Goal: Check status: Check status

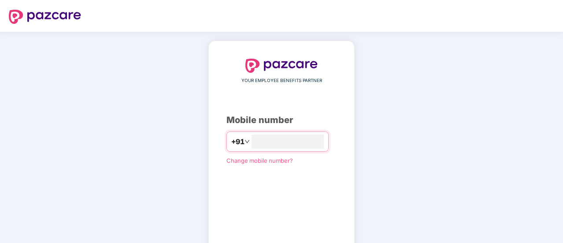
type input "**********"
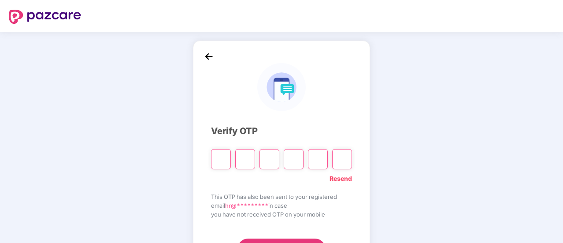
type input "*"
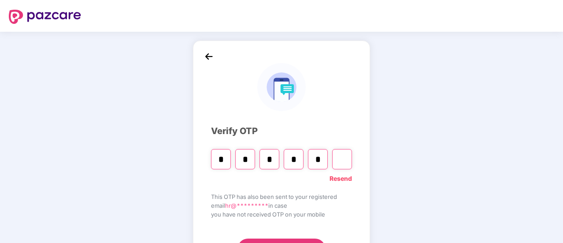
type input "*"
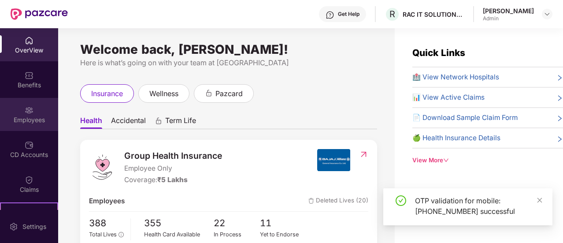
click at [37, 113] on div "Employees" at bounding box center [29, 114] width 58 height 33
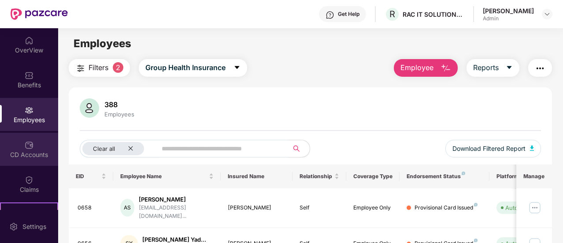
scroll to position [88, 0]
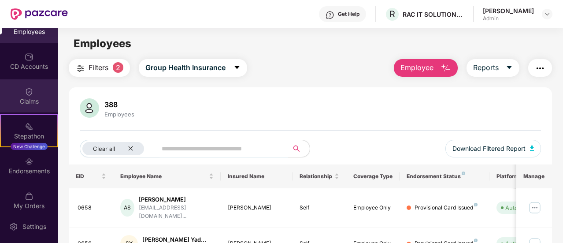
click at [25, 89] on img at bounding box center [29, 91] width 9 height 9
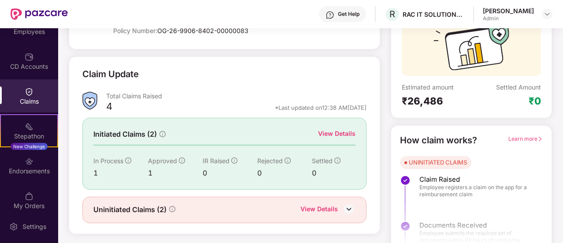
scroll to position [101, 0]
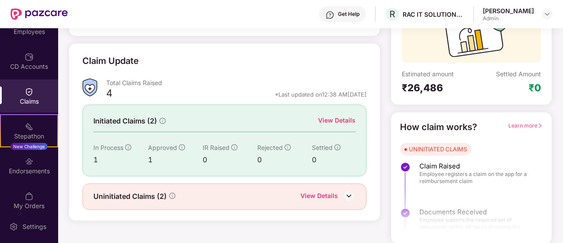
click at [314, 195] on div "View Details" at bounding box center [318, 196] width 37 height 11
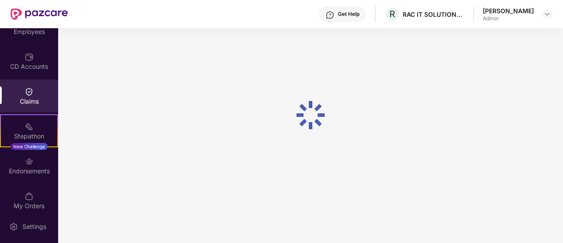
scroll to position [28, 0]
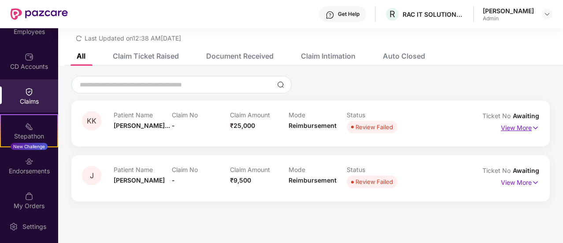
click at [521, 127] on p "View More" at bounding box center [520, 127] width 38 height 12
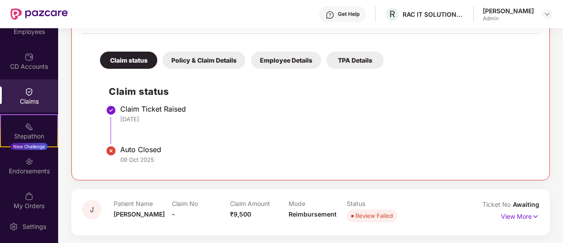
scroll to position [173, 0]
click at [520, 214] on p "View More" at bounding box center [520, 215] width 38 height 12
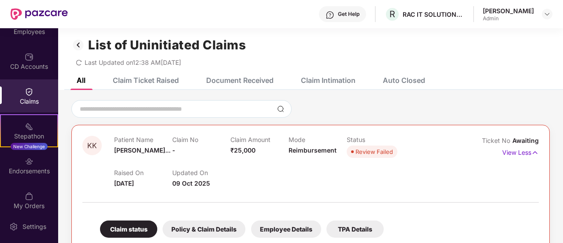
scroll to position [0, 0]
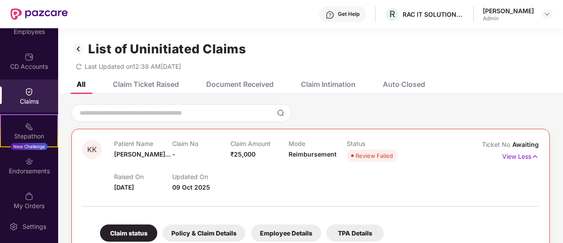
click at [138, 85] on div "Claim Ticket Raised" at bounding box center [146, 84] width 66 height 9
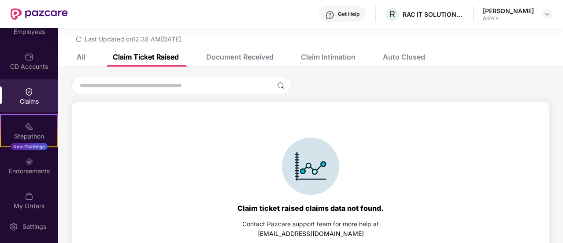
scroll to position [41, 0]
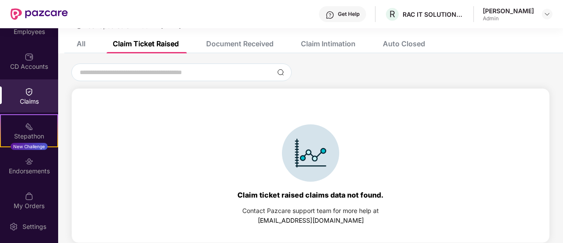
click at [244, 44] on div "Document Received" at bounding box center [239, 43] width 67 height 9
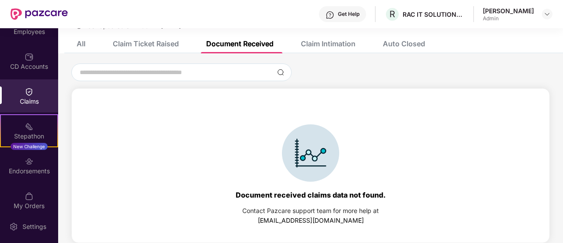
click at [336, 44] on div "Claim Intimation" at bounding box center [328, 43] width 55 height 9
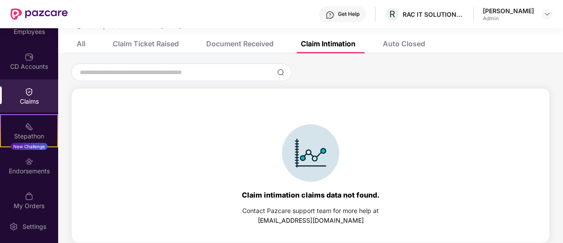
click at [403, 43] on div "Auto Closed" at bounding box center [404, 43] width 42 height 9
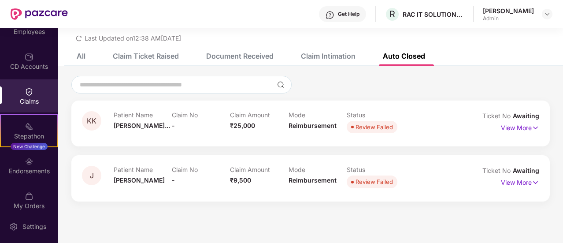
scroll to position [28, 0]
click at [30, 103] on div "Claims" at bounding box center [29, 101] width 58 height 9
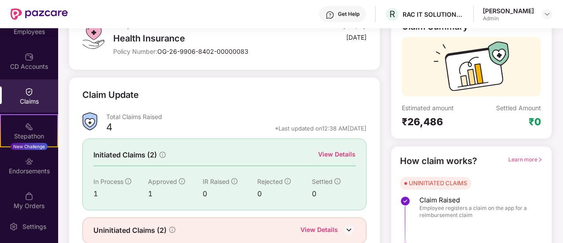
scroll to position [88, 0]
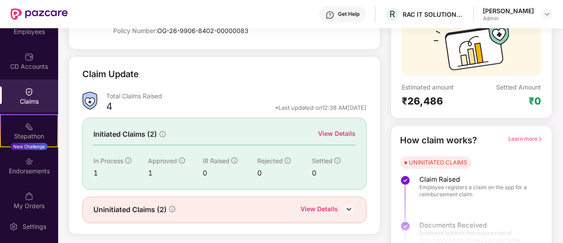
click at [343, 133] on div "View Details" at bounding box center [336, 134] width 37 height 10
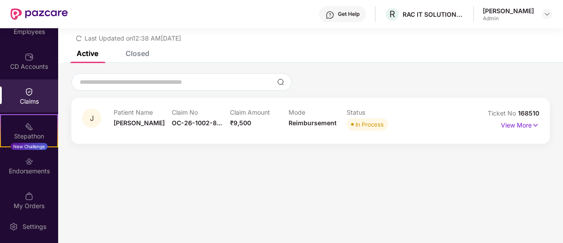
scroll to position [28, 0]
click at [512, 123] on p "View More" at bounding box center [520, 124] width 38 height 12
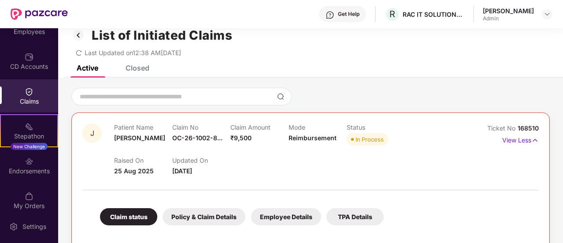
scroll to position [0, 0]
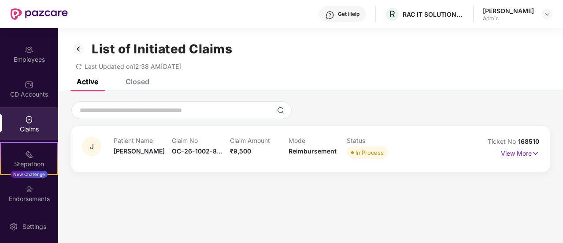
scroll to position [96, 0]
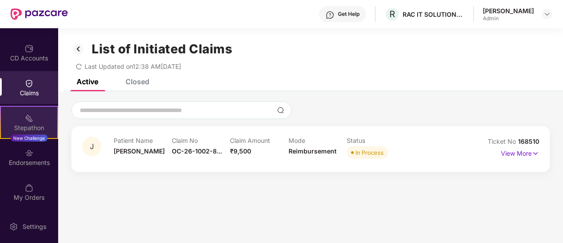
click at [39, 121] on div "Stepathon New Challenge" at bounding box center [29, 122] width 58 height 33
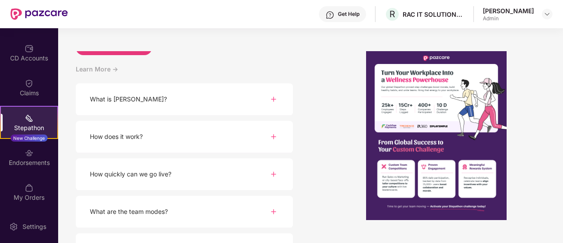
scroll to position [0, 0]
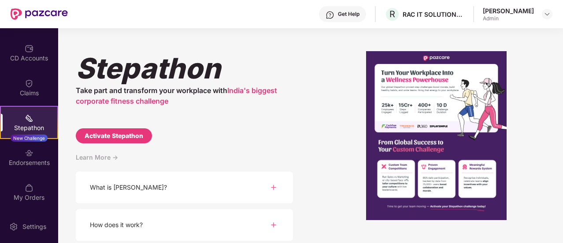
click at [197, 190] on div "What is [PERSON_NAME]?" at bounding box center [184, 187] width 217 height 32
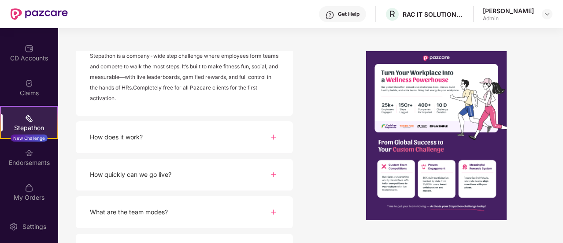
scroll to position [176, 0]
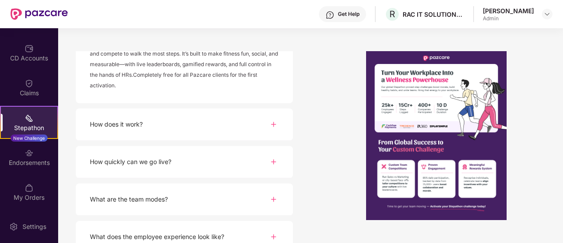
click at [184, 126] on div "How does it work?" at bounding box center [184, 124] width 217 height 32
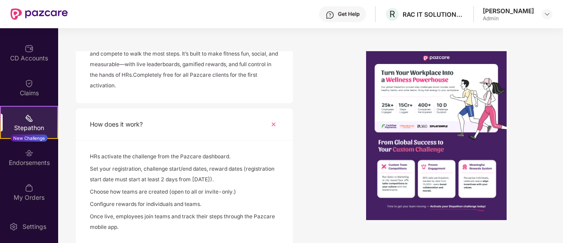
scroll to position [220, 0]
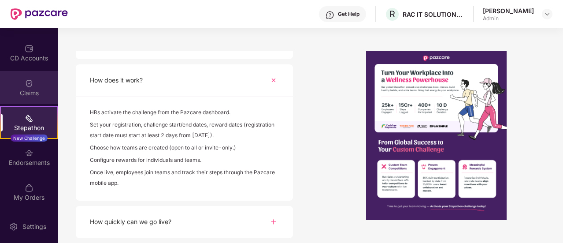
click at [44, 84] on div "Claims" at bounding box center [29, 87] width 58 height 33
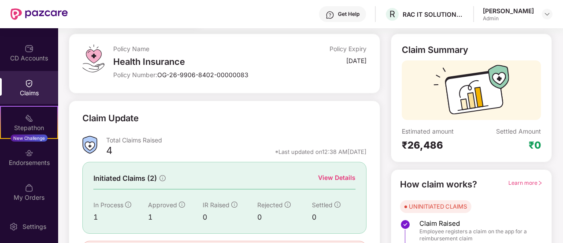
scroll to position [88, 0]
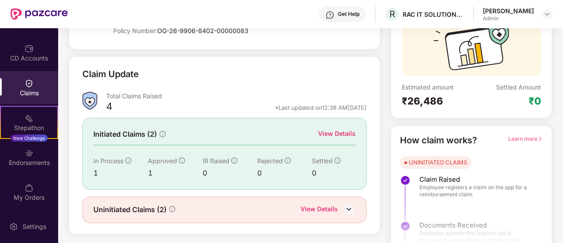
click at [109, 105] on div "4" at bounding box center [109, 107] width 6 height 15
click at [338, 132] on div "View Details" at bounding box center [336, 134] width 37 height 10
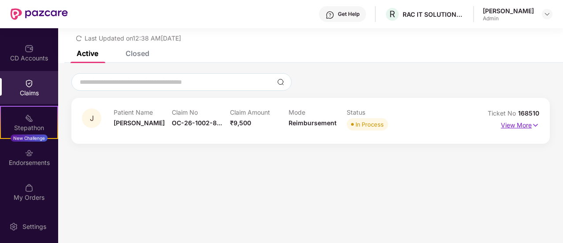
click at [522, 124] on p "View More" at bounding box center [520, 124] width 38 height 12
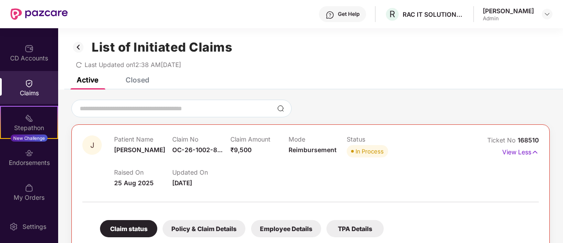
scroll to position [0, 0]
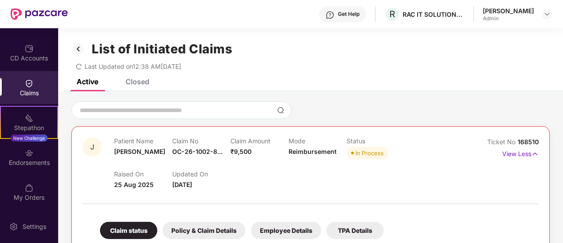
click at [137, 83] on div "Closed" at bounding box center [138, 81] width 24 height 9
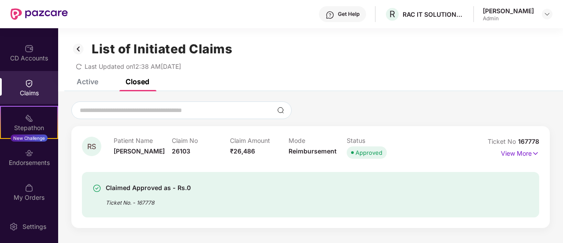
click at [89, 85] on div "Active" at bounding box center [88, 81] width 22 height 9
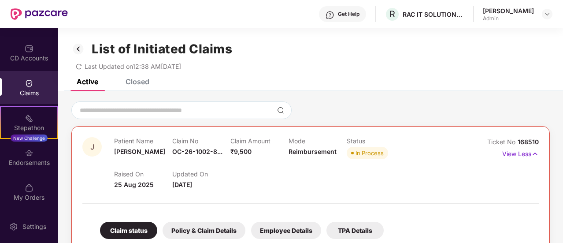
click at [35, 87] on div "Claims" at bounding box center [29, 87] width 58 height 33
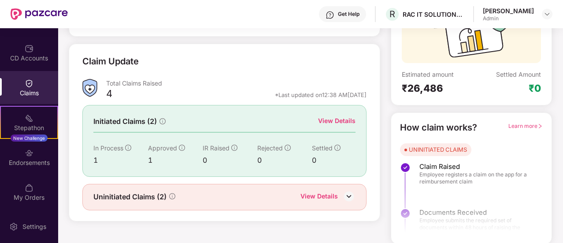
scroll to position [101, 0]
click at [316, 191] on div "View Details" at bounding box center [318, 196] width 37 height 11
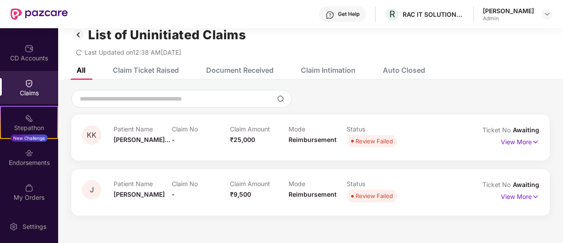
scroll to position [28, 0]
